Goal: Information Seeking & Learning: Learn about a topic

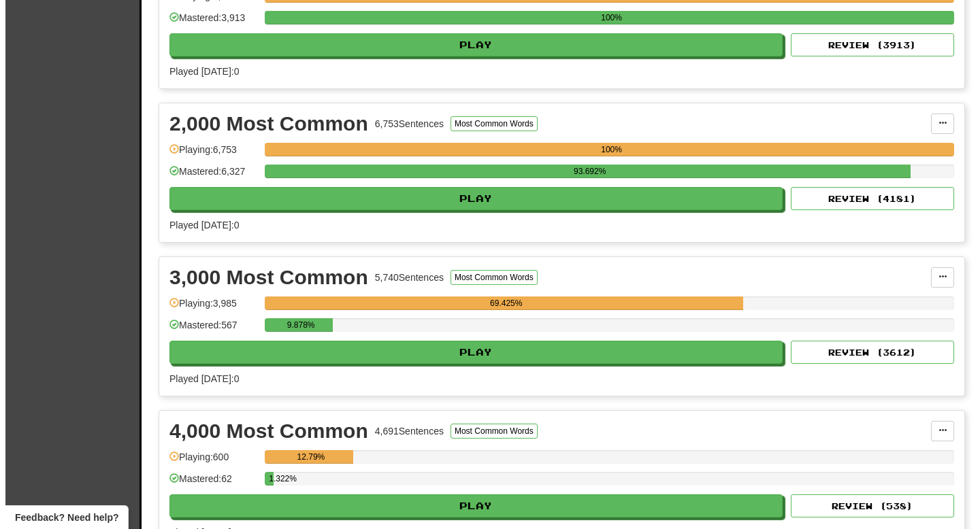
scroll to position [399, 0]
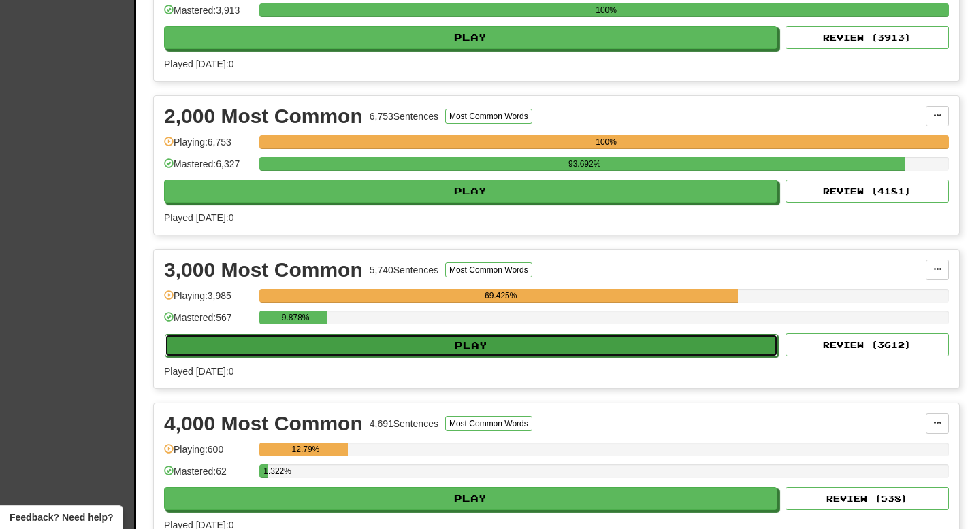
click at [468, 346] on button "Play" at bounding box center [471, 345] width 613 height 23
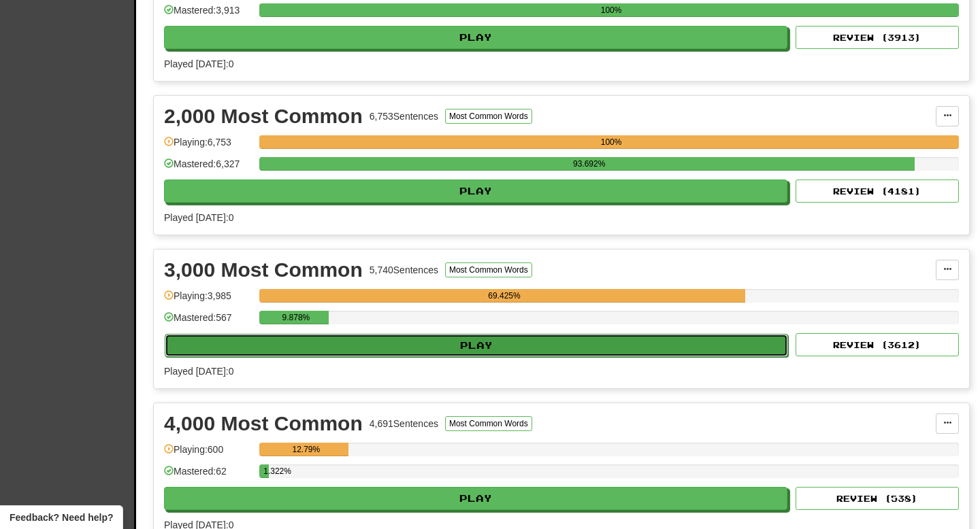
select select "**"
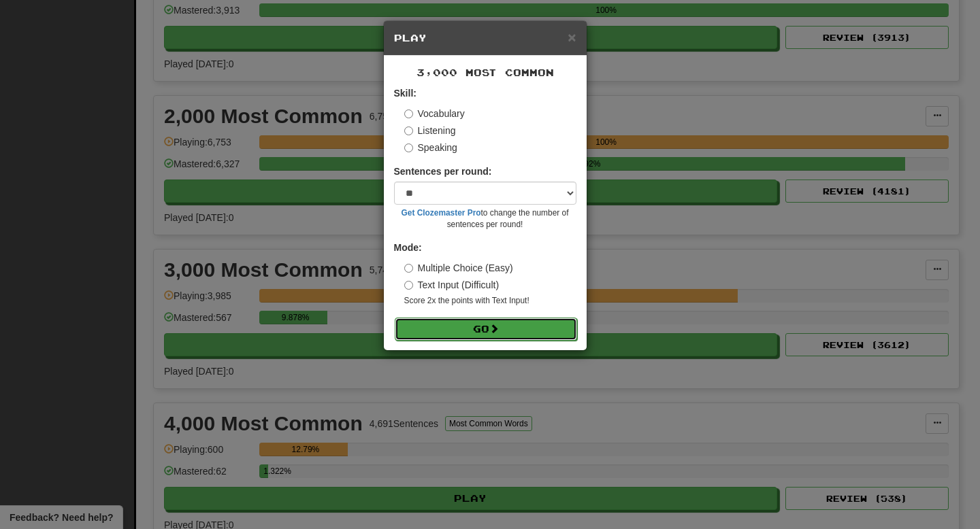
click at [466, 324] on button "Go" at bounding box center [486, 329] width 182 height 23
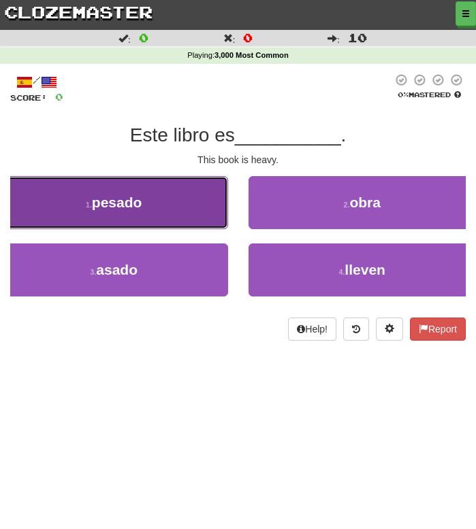
click at [174, 203] on button "1 . pesado" at bounding box center [114, 202] width 228 height 53
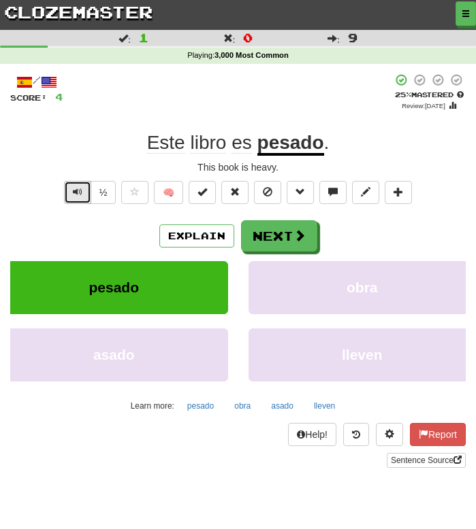
click at [84, 182] on button "Text-to-speech controls" at bounding box center [77, 192] width 27 height 23
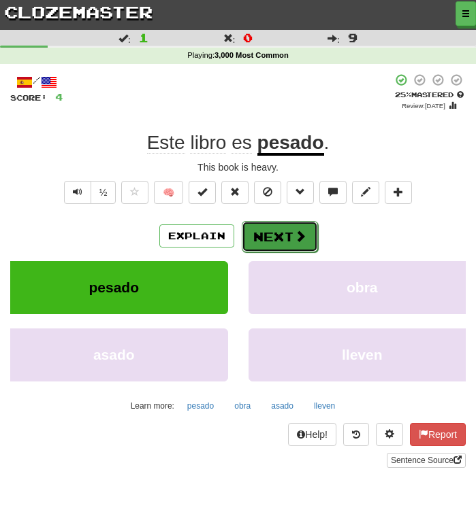
click at [272, 231] on button "Next" at bounding box center [280, 236] width 76 height 31
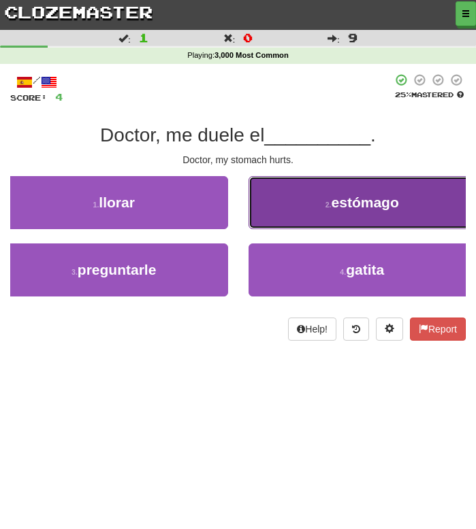
click at [287, 215] on button "2 . estómago" at bounding box center [362, 202] width 228 height 53
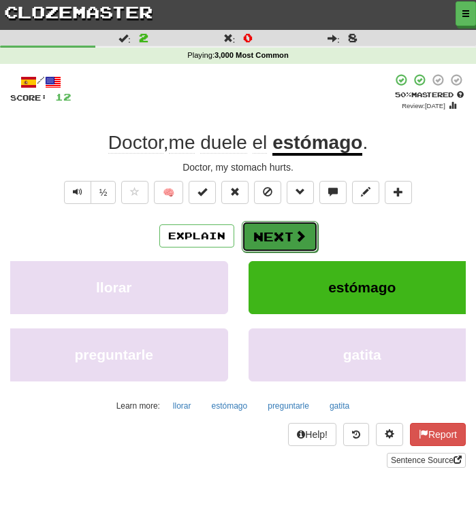
click at [289, 230] on button "Next" at bounding box center [280, 236] width 76 height 31
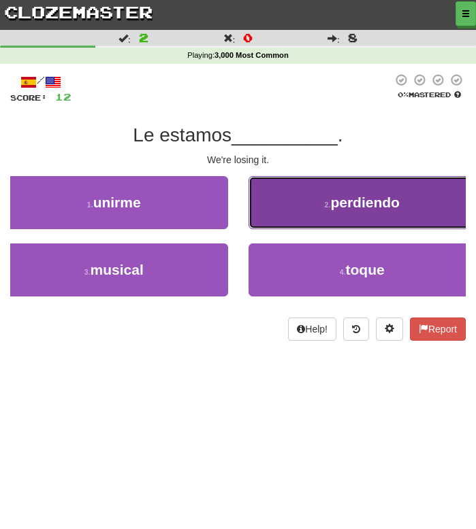
click at [287, 218] on button "2 . perdiendo" at bounding box center [362, 202] width 228 height 53
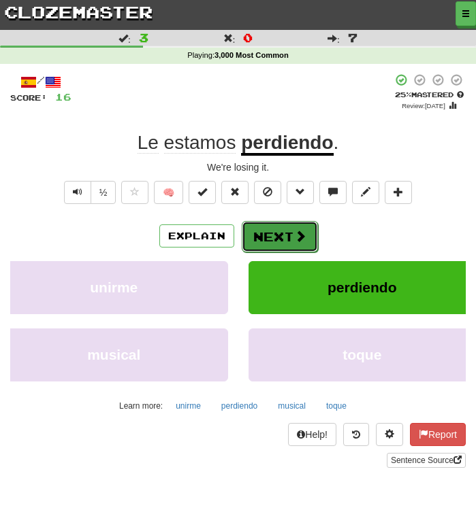
click at [277, 235] on button "Next" at bounding box center [280, 236] width 76 height 31
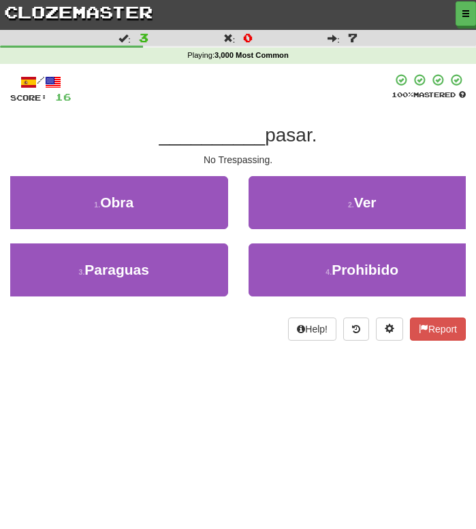
click at [214, 114] on div "/ Score: 16 100 % Mastered __________ pasar. No Trespassing. 1 . Obra 2 . Ver 3…" at bounding box center [237, 206] width 455 height 267
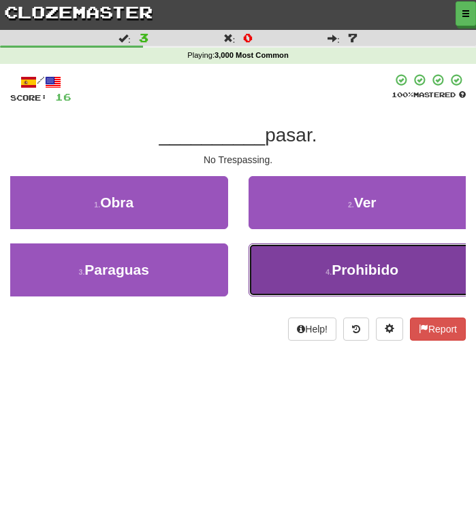
click at [316, 278] on button "4 . Prohibido" at bounding box center [362, 270] width 228 height 53
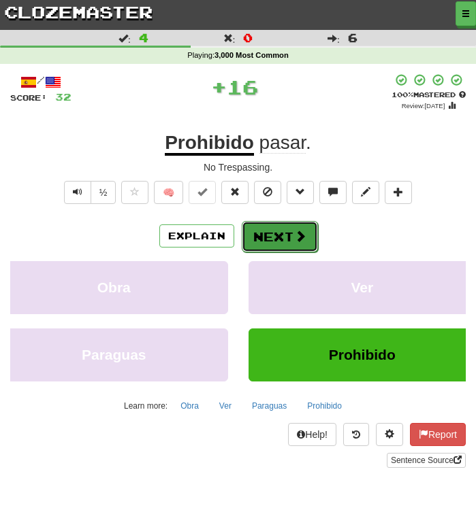
click at [287, 235] on button "Next" at bounding box center [280, 236] width 76 height 31
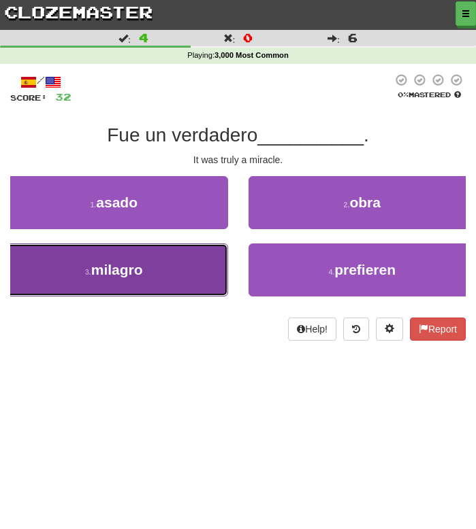
click at [196, 269] on button "3 . [GEOGRAPHIC_DATA]" at bounding box center [114, 270] width 228 height 53
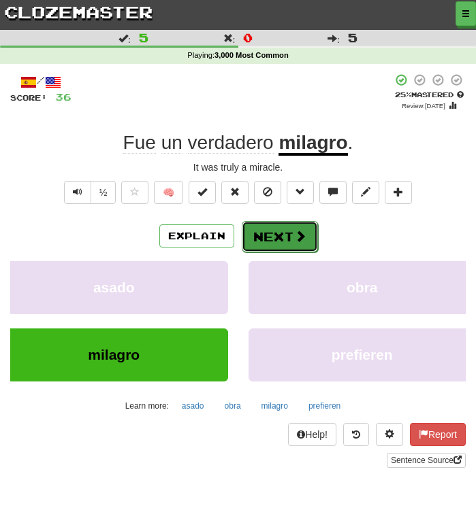
click at [288, 241] on button "Next" at bounding box center [280, 236] width 76 height 31
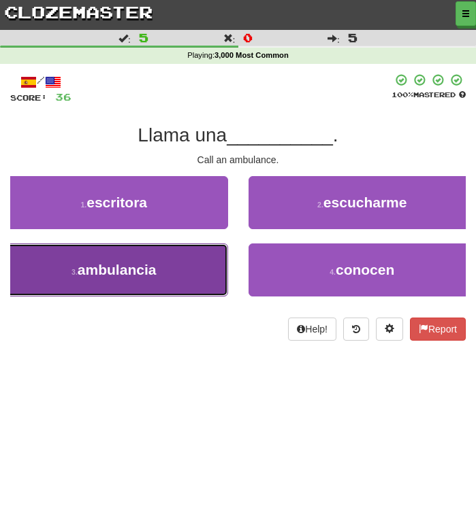
click at [196, 269] on button "3 . [GEOGRAPHIC_DATA]" at bounding box center [114, 270] width 228 height 53
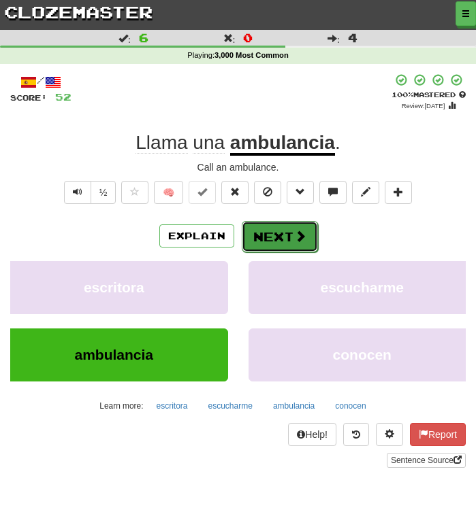
click at [284, 238] on button "Next" at bounding box center [280, 236] width 76 height 31
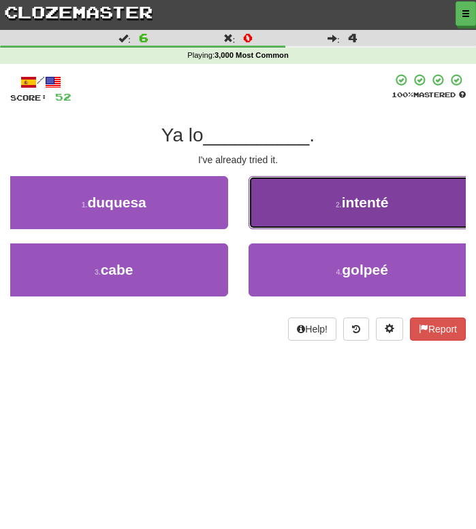
click at [291, 214] on button "2 . intenté" at bounding box center [362, 202] width 228 height 53
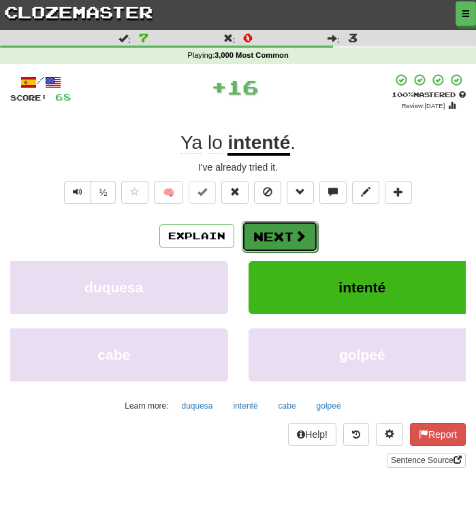
click at [280, 237] on button "Next" at bounding box center [280, 236] width 76 height 31
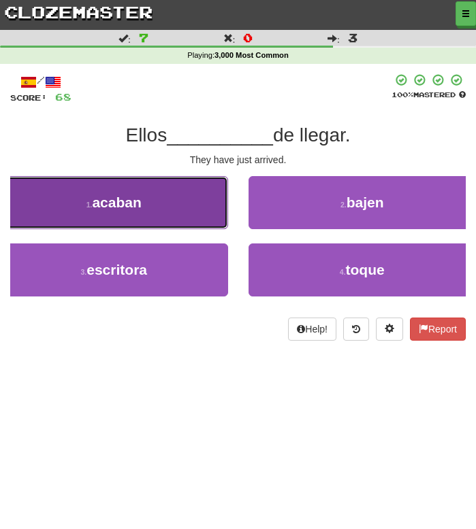
click at [150, 210] on button "1 . acaban" at bounding box center [114, 202] width 228 height 53
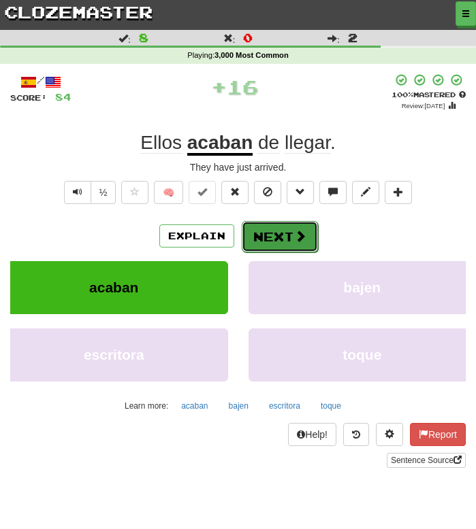
click at [276, 236] on button "Next" at bounding box center [280, 236] width 76 height 31
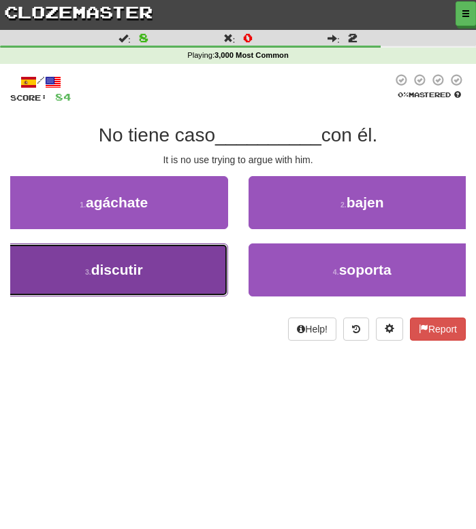
click at [177, 274] on button "3 . discutir" at bounding box center [114, 270] width 228 height 53
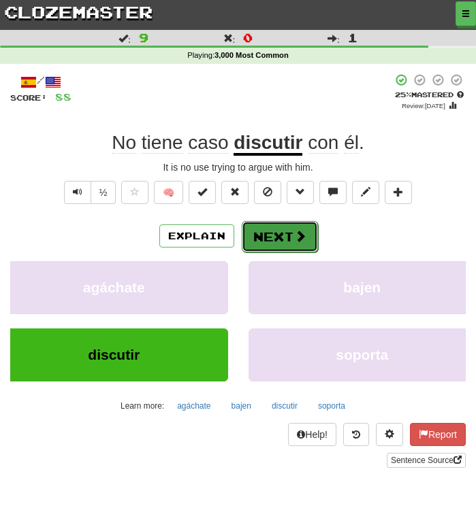
click at [280, 236] on button "Next" at bounding box center [280, 236] width 76 height 31
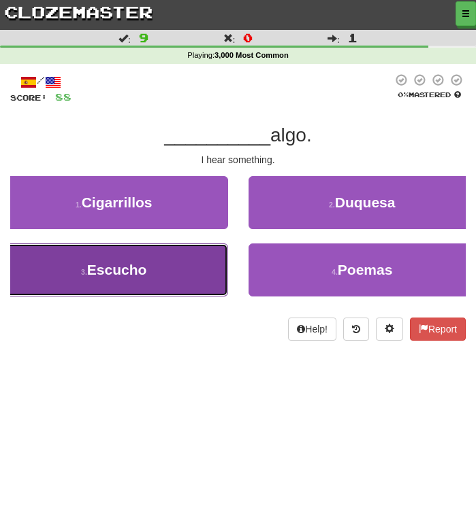
click at [151, 289] on button "3 . [GEOGRAPHIC_DATA]" at bounding box center [114, 270] width 228 height 53
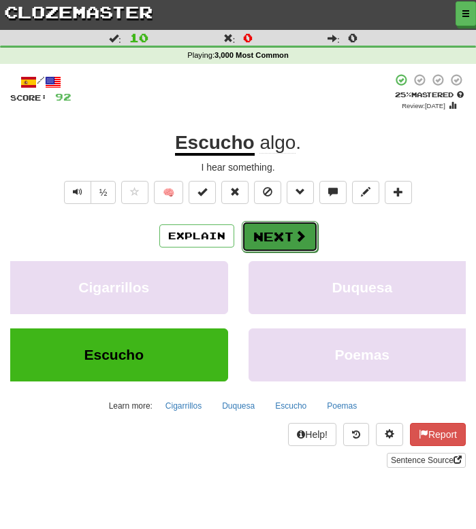
click at [266, 243] on button "Next" at bounding box center [280, 236] width 76 height 31
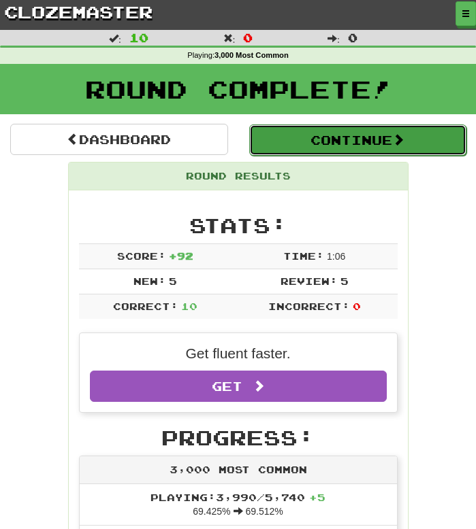
click at [289, 143] on button "Continue" at bounding box center [358, 140] width 218 height 31
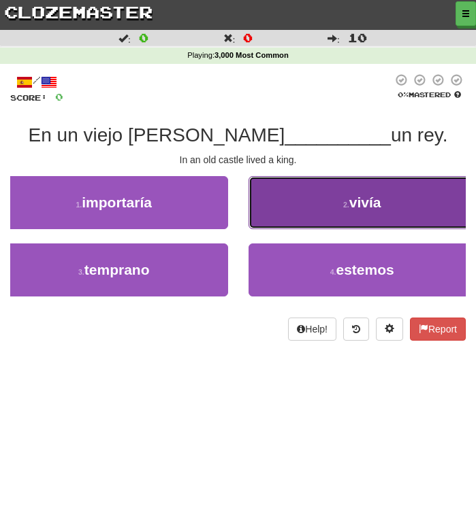
click at [350, 199] on span "vivía" at bounding box center [365, 203] width 32 height 16
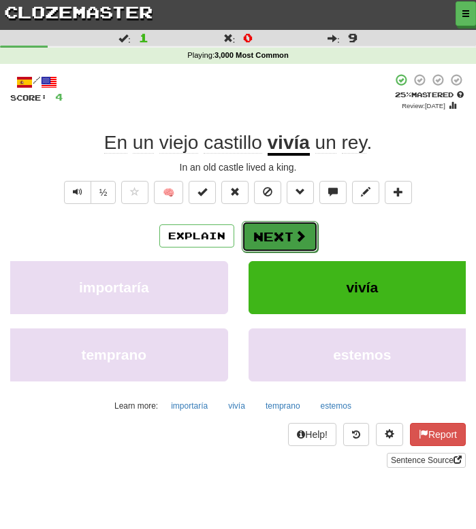
click at [278, 233] on button "Next" at bounding box center [280, 236] width 76 height 31
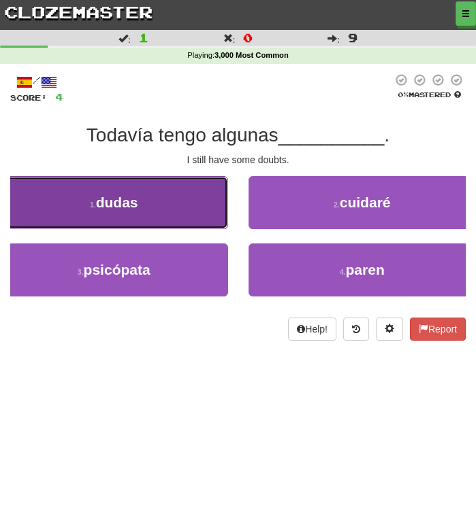
click at [137, 207] on span "dudas" at bounding box center [117, 203] width 42 height 16
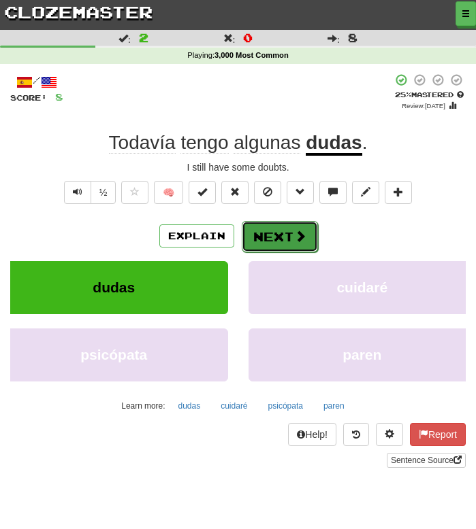
click at [281, 240] on button "Next" at bounding box center [280, 236] width 76 height 31
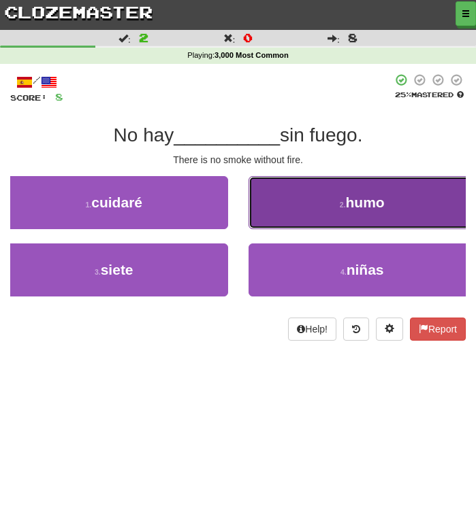
click at [310, 204] on button "2 . humo" at bounding box center [362, 202] width 228 height 53
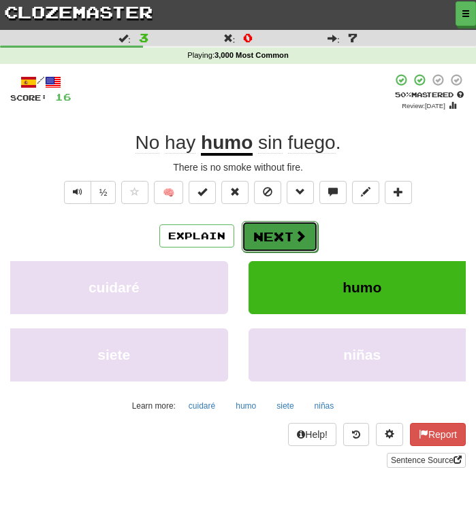
click at [264, 236] on button "Next" at bounding box center [280, 236] width 76 height 31
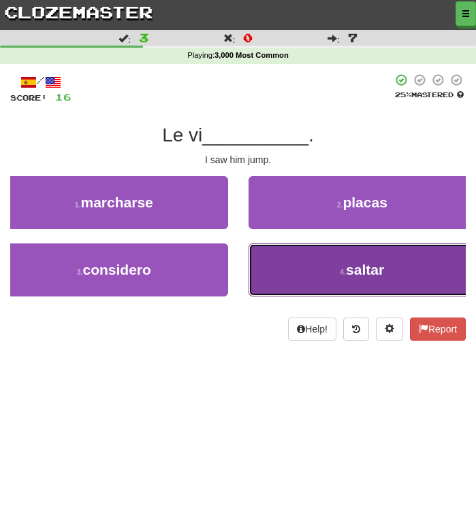
click at [289, 269] on button "4 . saltar" at bounding box center [362, 270] width 228 height 53
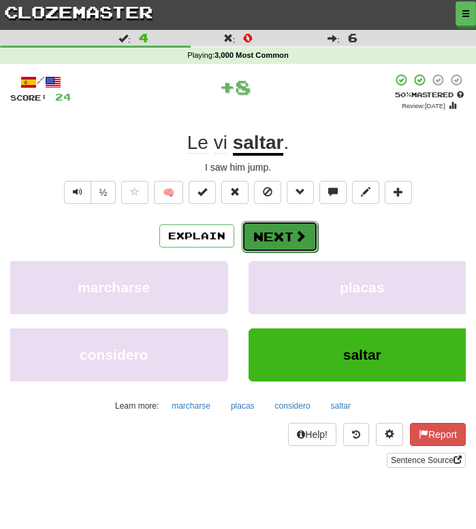
click at [273, 238] on button "Next" at bounding box center [280, 236] width 76 height 31
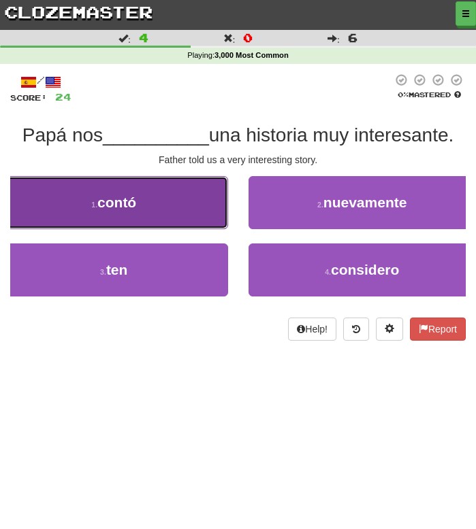
click at [184, 215] on button "1 . contó" at bounding box center [114, 202] width 228 height 53
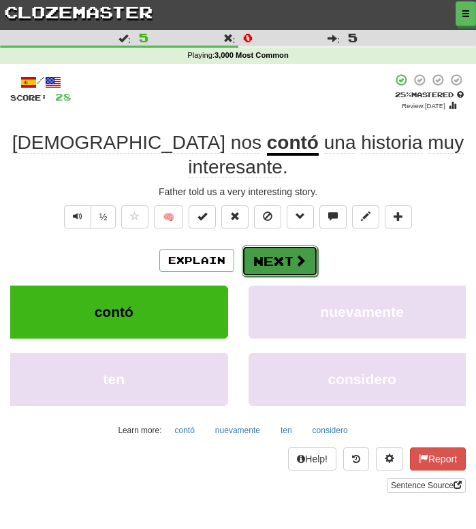
click at [283, 246] on button "Next" at bounding box center [280, 261] width 76 height 31
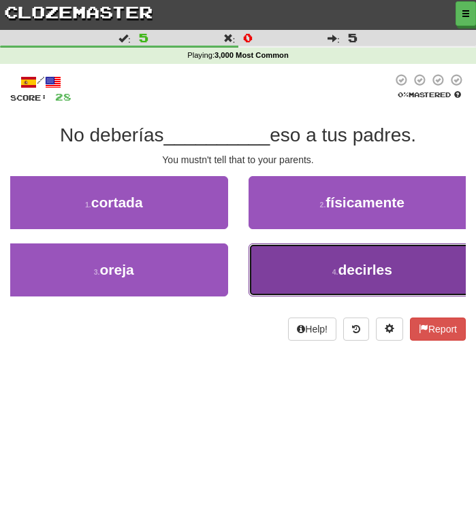
click at [335, 279] on button "4 . decirles" at bounding box center [362, 270] width 228 height 53
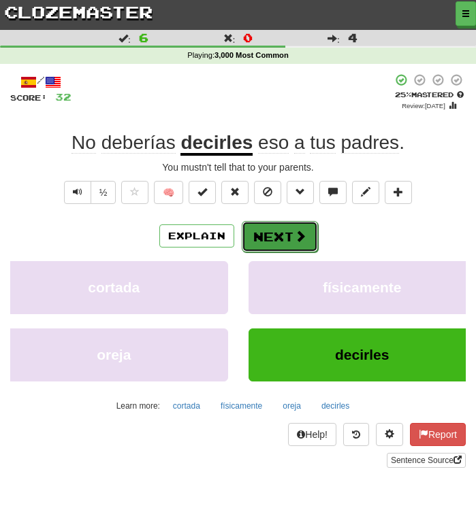
click at [284, 235] on button "Next" at bounding box center [280, 236] width 76 height 31
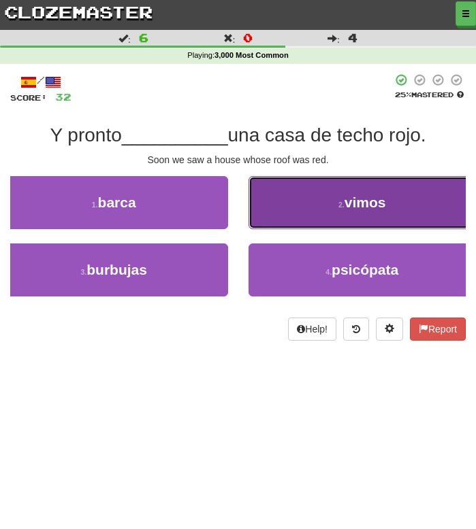
click at [288, 213] on button "2 . vimos" at bounding box center [362, 202] width 228 height 53
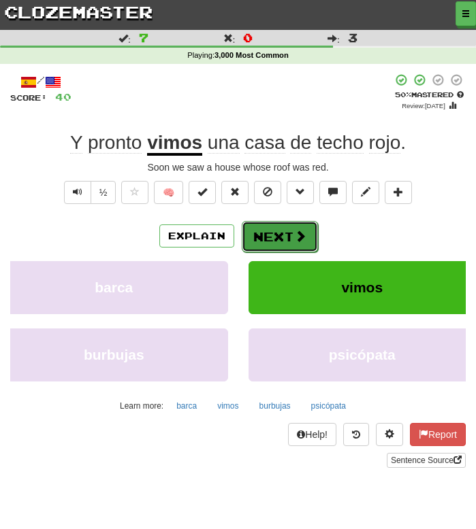
click at [268, 231] on button "Next" at bounding box center [280, 236] width 76 height 31
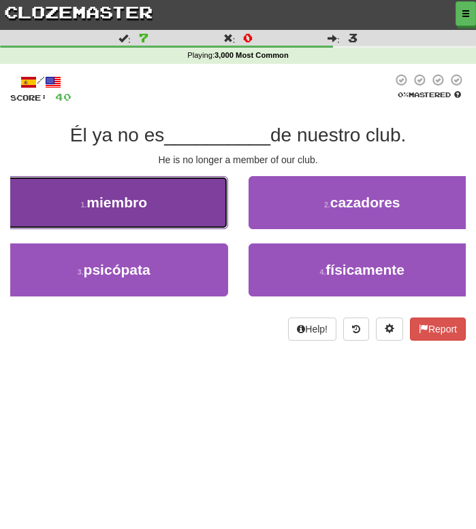
click at [202, 216] on button "1 . miembro" at bounding box center [114, 202] width 228 height 53
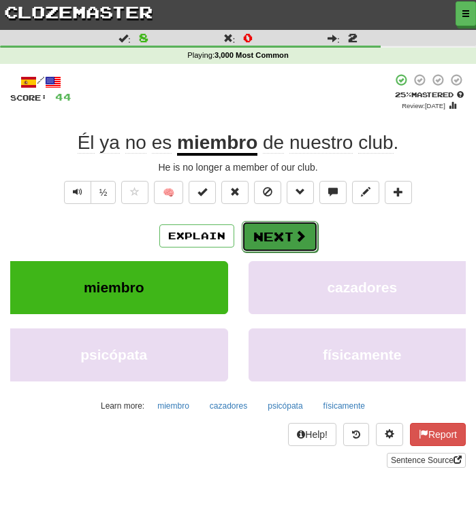
click at [269, 240] on button "Next" at bounding box center [280, 236] width 76 height 31
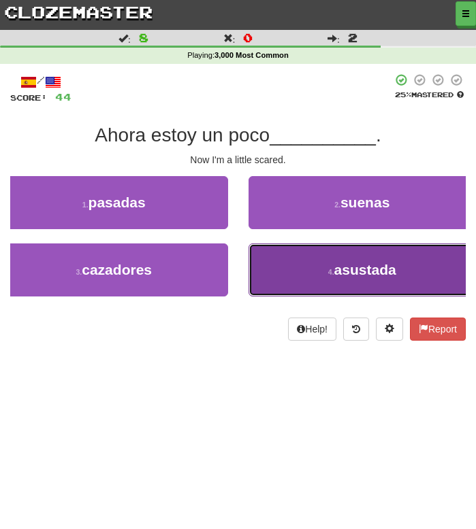
click at [289, 269] on button "4 . asustada" at bounding box center [362, 270] width 228 height 53
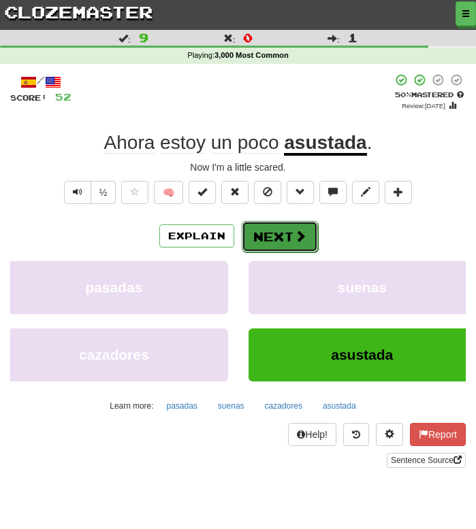
click at [299, 239] on span at bounding box center [300, 236] width 12 height 12
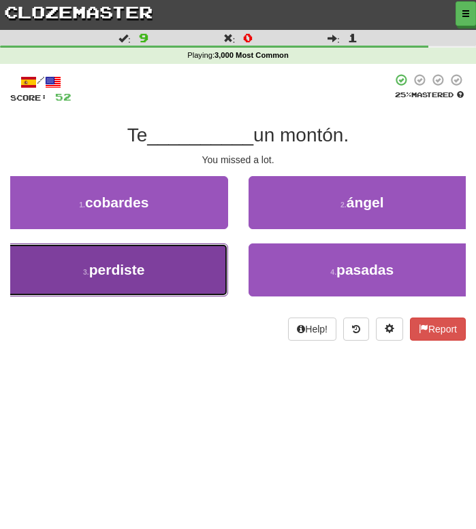
click at [181, 278] on button "3 . perdiste" at bounding box center [114, 270] width 228 height 53
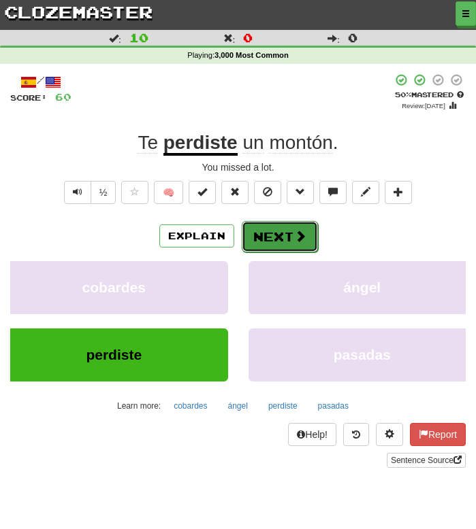
click at [265, 235] on button "Next" at bounding box center [280, 236] width 76 height 31
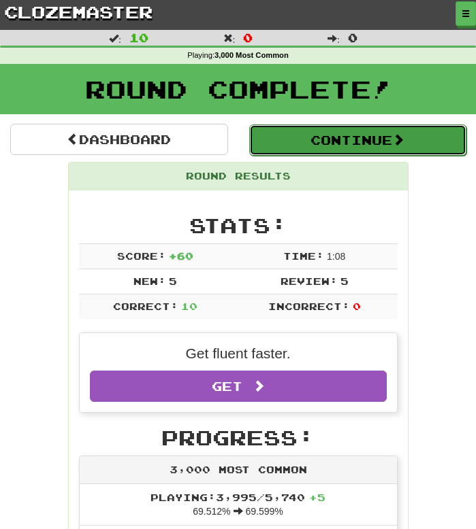
click at [287, 143] on button "Continue" at bounding box center [358, 140] width 218 height 31
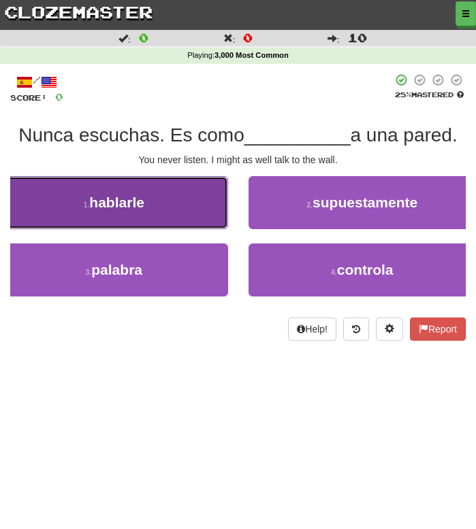
click at [167, 210] on button "1 . hablarle" at bounding box center [114, 202] width 228 height 53
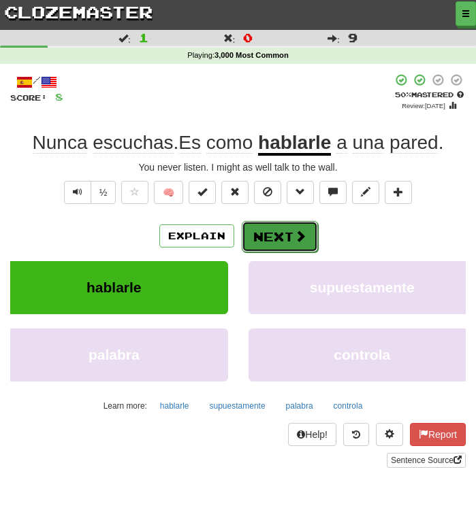
click at [278, 233] on button "Next" at bounding box center [280, 236] width 76 height 31
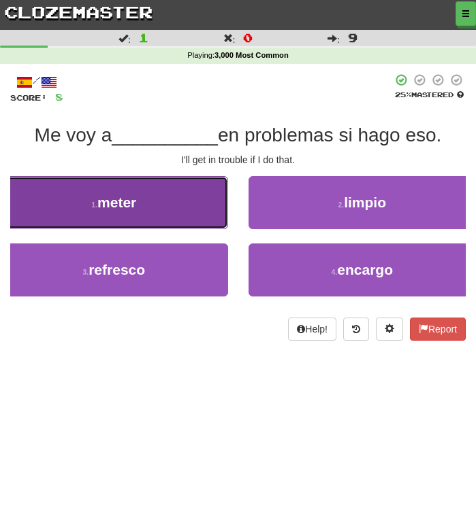
click at [161, 201] on button "1 . meter" at bounding box center [114, 202] width 228 height 53
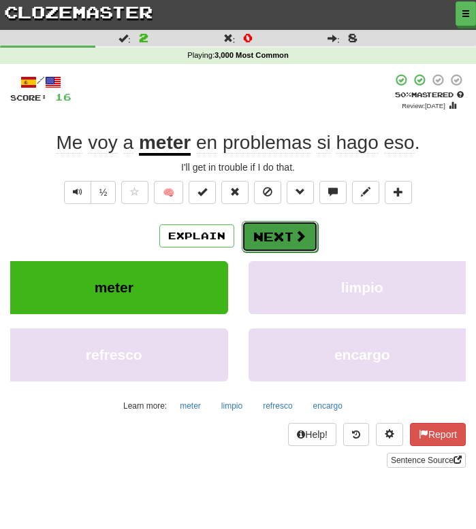
click at [284, 233] on button "Next" at bounding box center [280, 236] width 76 height 31
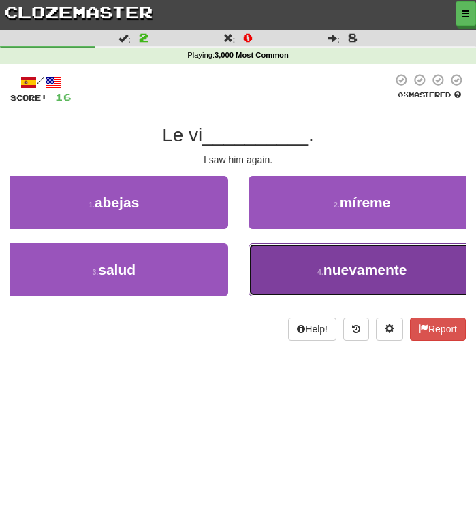
click at [294, 279] on button "4 . nuevamente" at bounding box center [362, 270] width 228 height 53
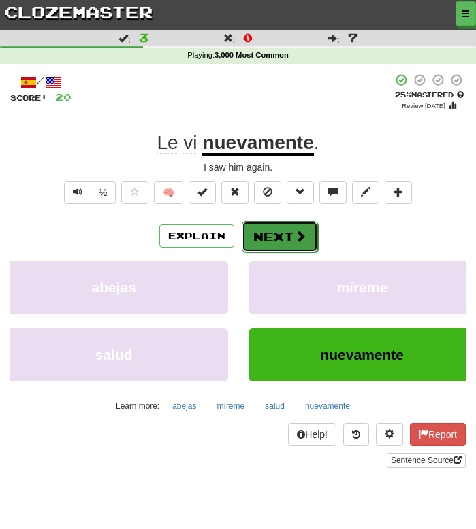
click at [271, 233] on button "Next" at bounding box center [280, 236] width 76 height 31
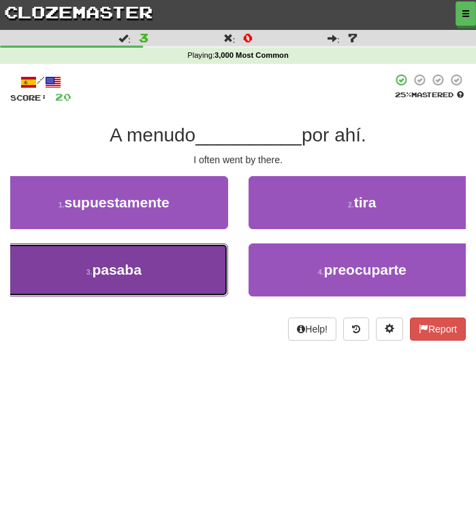
click at [158, 268] on button "3 . pasaba" at bounding box center [114, 270] width 228 height 53
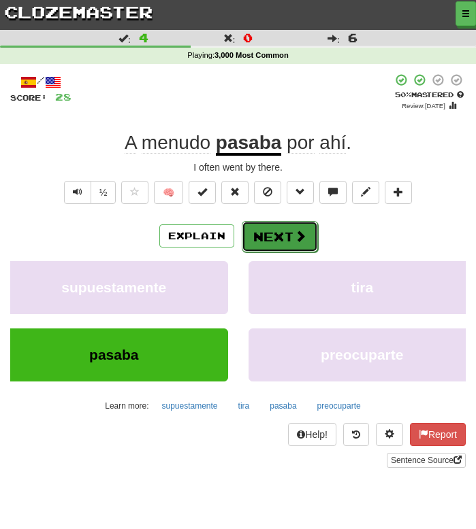
click at [299, 231] on span at bounding box center [300, 236] width 12 height 12
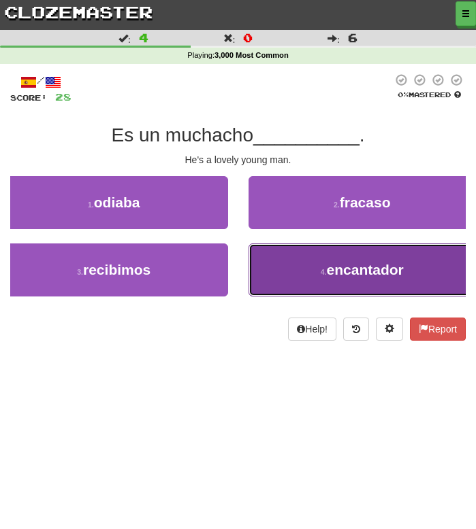
click at [329, 273] on span "encantador" at bounding box center [365, 270] width 77 height 16
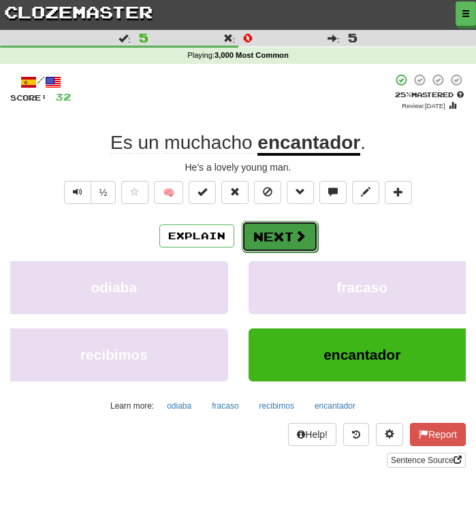
click at [287, 244] on button "Next" at bounding box center [280, 236] width 76 height 31
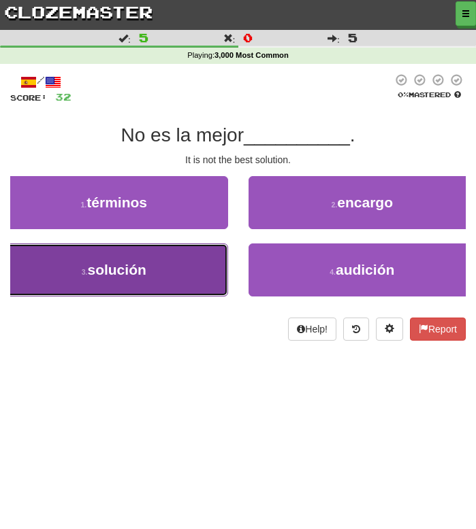
click at [139, 282] on button "3 . solución" at bounding box center [114, 270] width 228 height 53
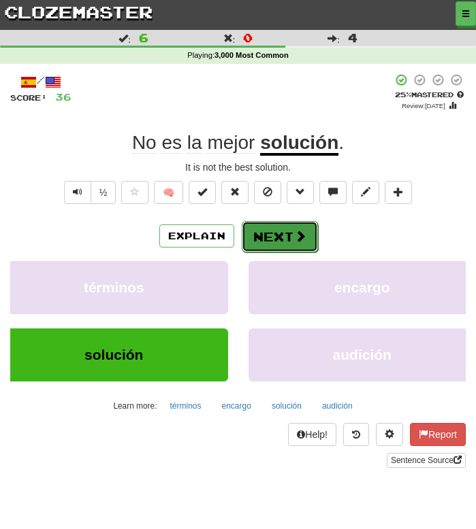
click at [291, 239] on button "Next" at bounding box center [280, 236] width 76 height 31
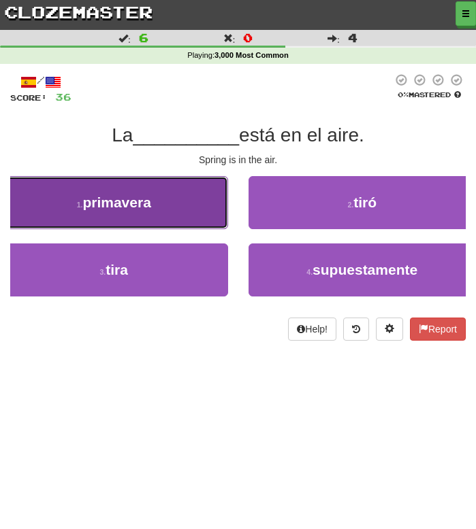
click at [192, 203] on button "1 . primavera" at bounding box center [114, 202] width 228 height 53
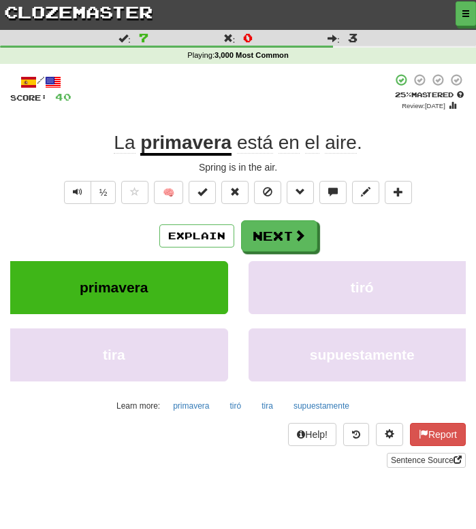
click at [206, 165] on div "Spring is in the air." at bounding box center [237, 168] width 455 height 14
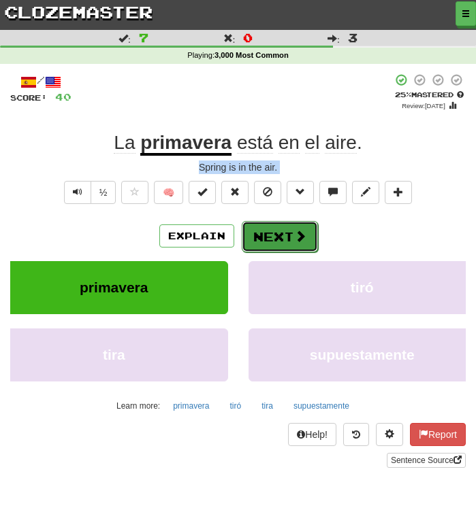
click at [301, 239] on span at bounding box center [300, 236] width 12 height 12
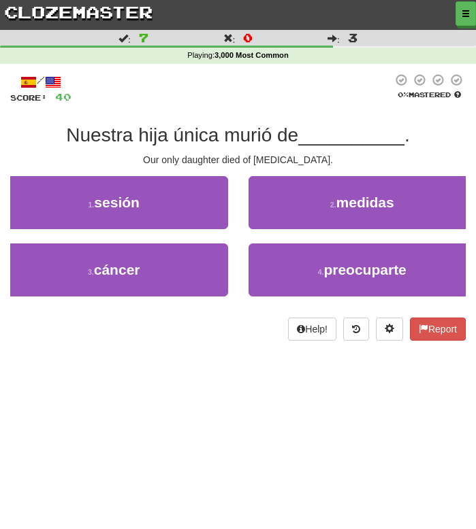
click at [243, 95] on div at bounding box center [231, 88] width 321 height 31
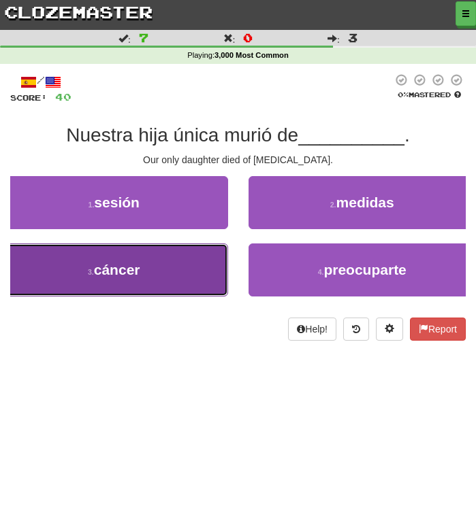
click at [125, 274] on span "cáncer" at bounding box center [117, 270] width 46 height 16
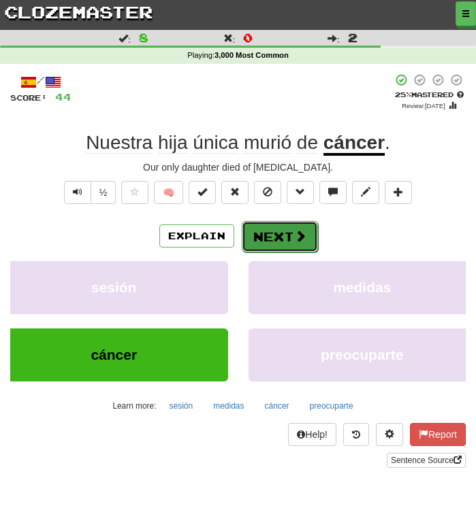
click at [263, 231] on button "Next" at bounding box center [280, 236] width 76 height 31
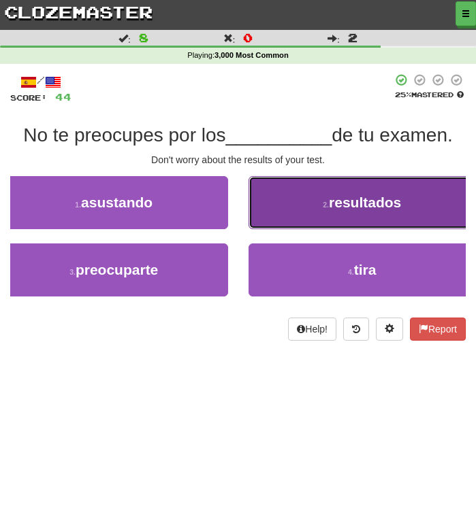
click at [307, 197] on button "2 . resultados" at bounding box center [362, 202] width 228 height 53
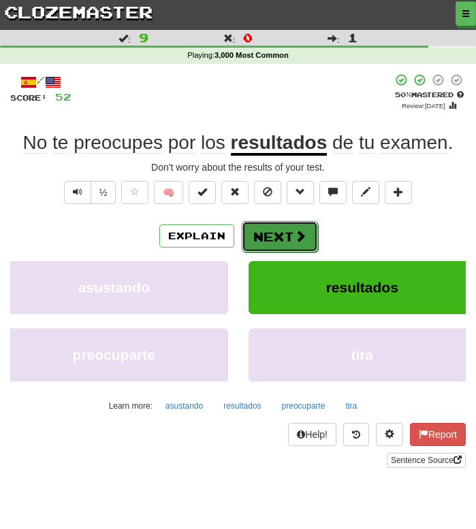
click at [272, 227] on button "Next" at bounding box center [280, 236] width 76 height 31
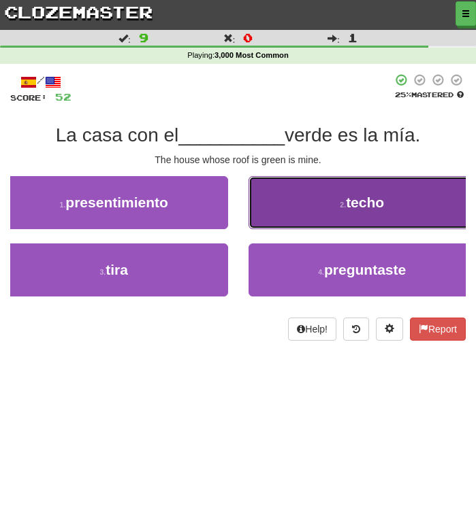
click at [291, 211] on button "2 . techo" at bounding box center [362, 202] width 228 height 53
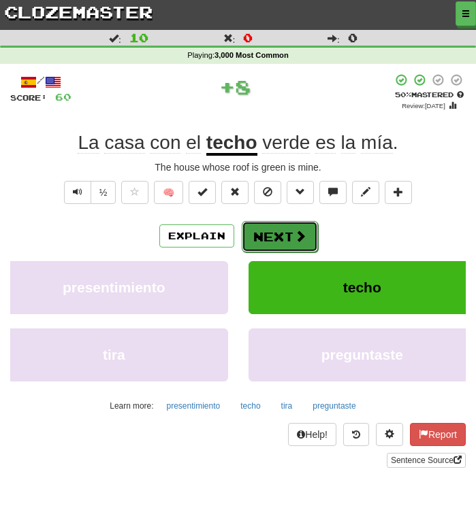
click at [282, 233] on button "Next" at bounding box center [280, 236] width 76 height 31
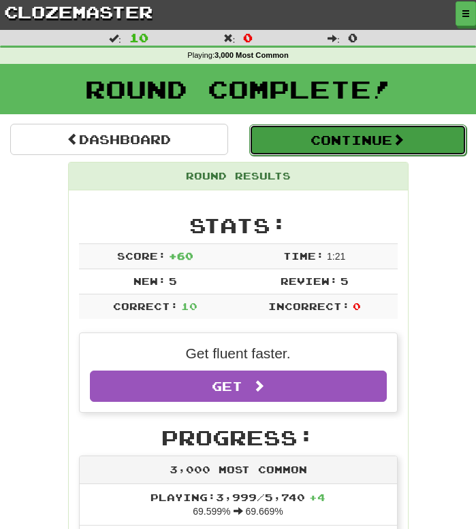
click at [325, 126] on button "Continue" at bounding box center [358, 140] width 218 height 31
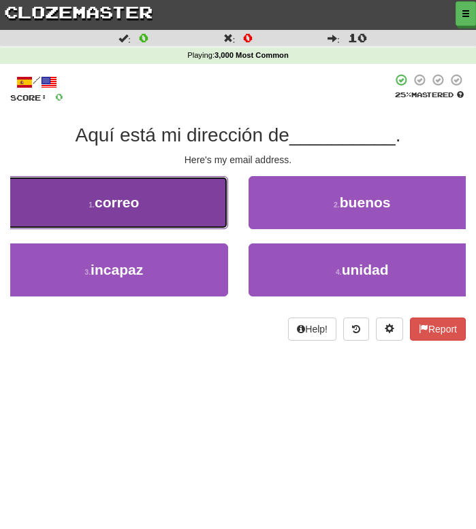
click at [128, 215] on button "1 . correo" at bounding box center [114, 202] width 228 height 53
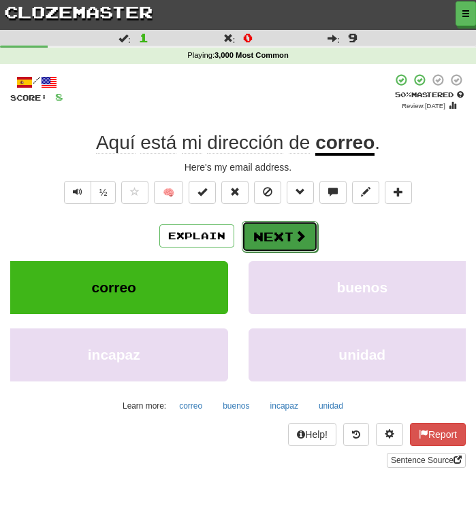
click at [275, 234] on button "Next" at bounding box center [280, 236] width 76 height 31
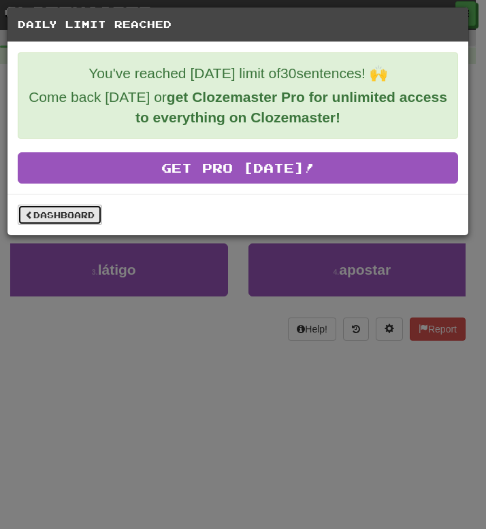
click at [69, 220] on link "Dashboard" at bounding box center [60, 215] width 84 height 20
